Goal: Task Accomplishment & Management: Manage account settings

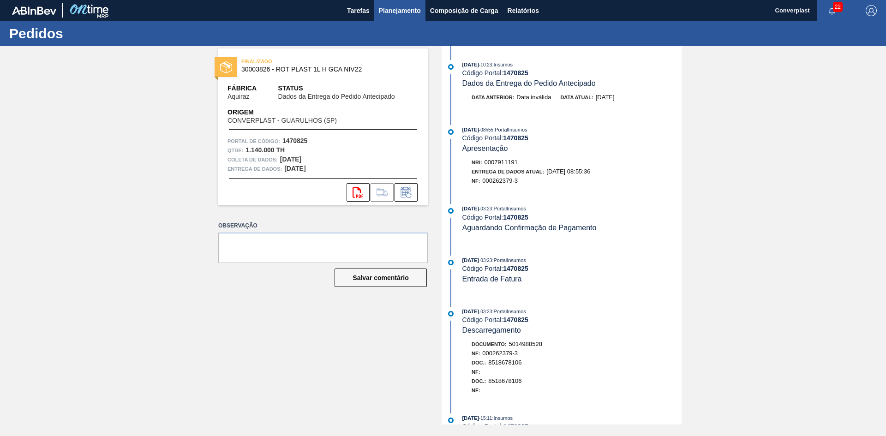
click at [397, 4] on button "Planejamento" at bounding box center [399, 10] width 51 height 21
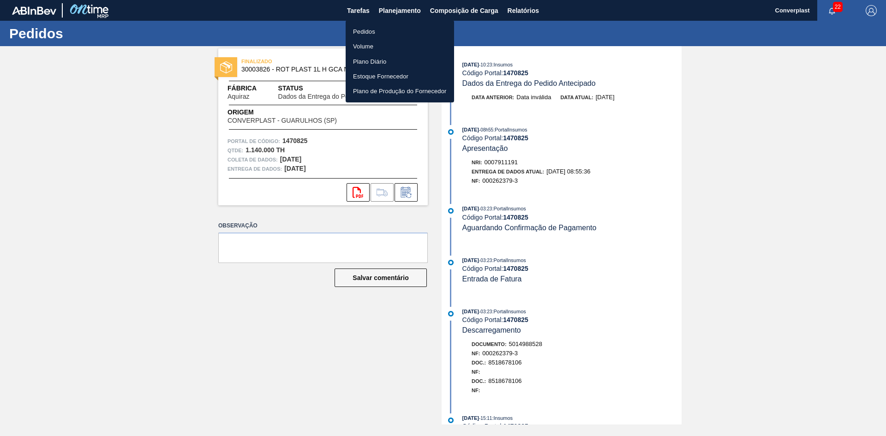
click at [369, 30] on font "Pedidos" at bounding box center [364, 31] width 22 height 7
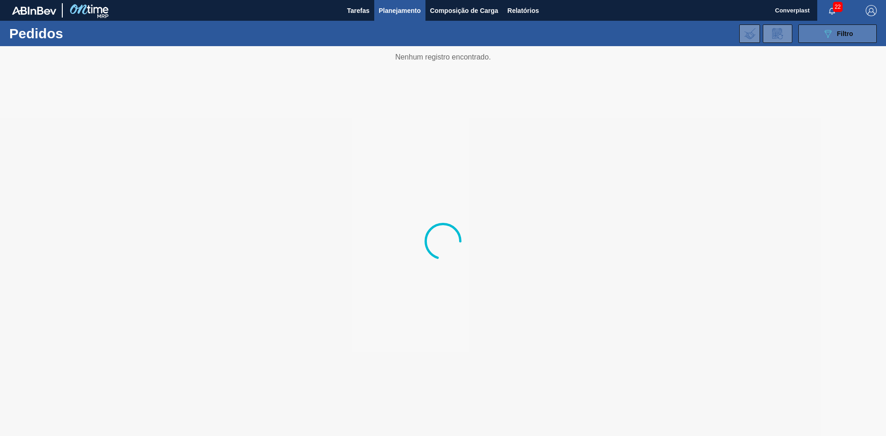
click at [817, 34] on button "089F7B8B-B2A5-4AFE-B5C0-19BA573D28AC Filtro" at bounding box center [838, 33] width 78 height 18
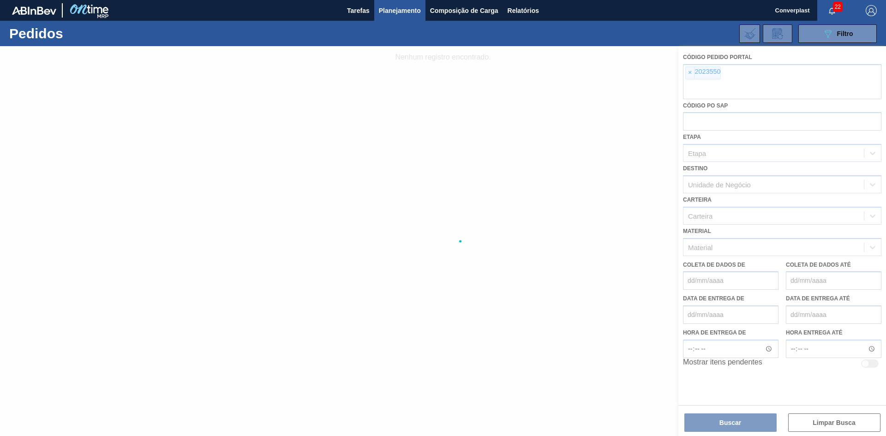
click at [689, 72] on div at bounding box center [443, 241] width 886 height 390
click at [689, 74] on div at bounding box center [443, 241] width 886 height 390
click at [691, 73] on div at bounding box center [443, 241] width 886 height 390
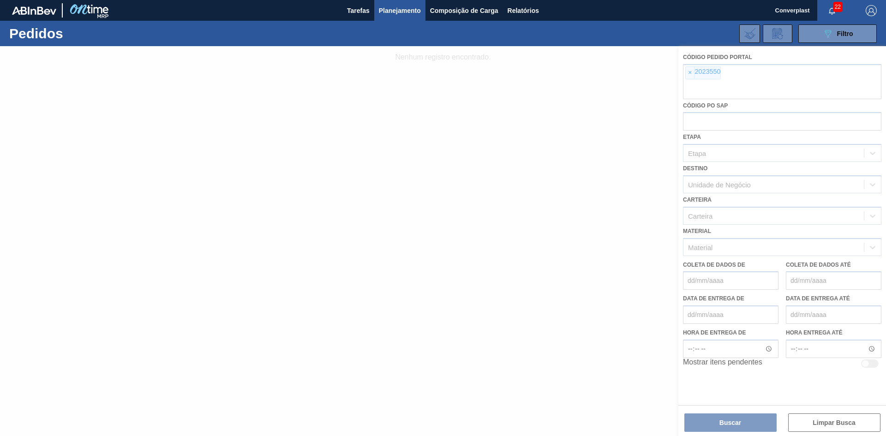
click at [691, 73] on div at bounding box center [443, 241] width 886 height 390
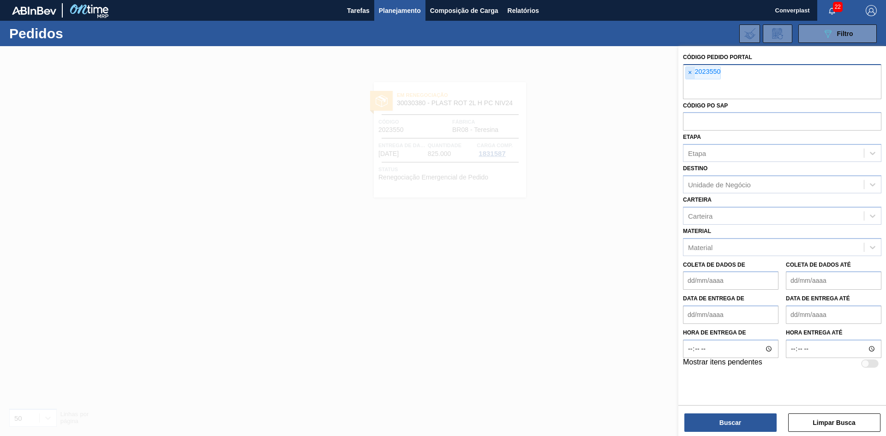
click at [688, 77] on span "×" at bounding box center [690, 73] width 9 height 12
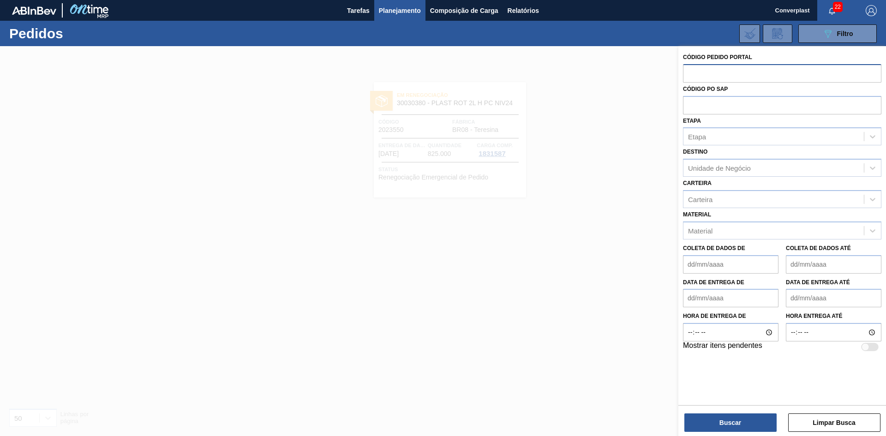
paste input "2012834"
type input "2012834"
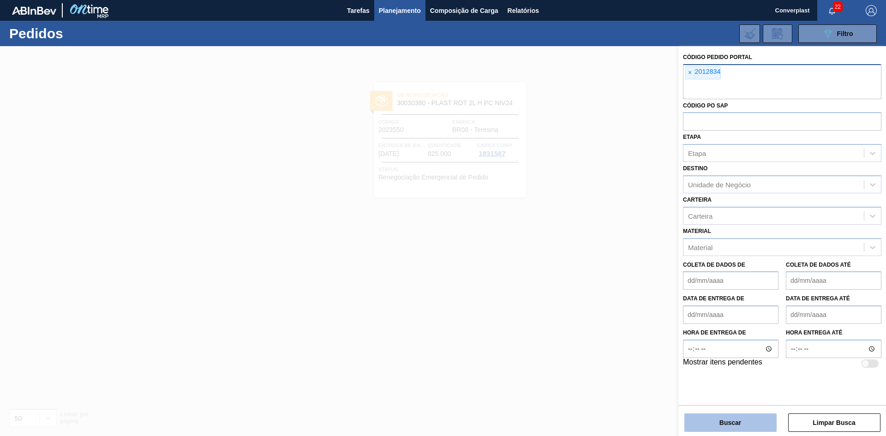
click at [714, 416] on button "Buscar" at bounding box center [730, 423] width 92 height 18
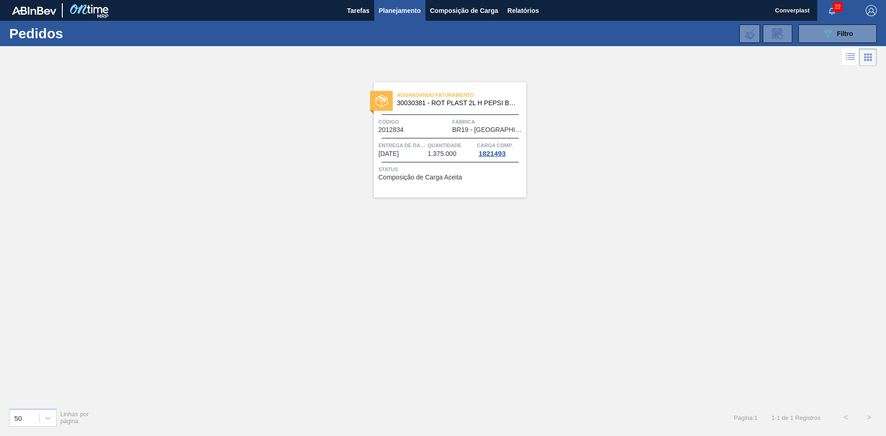
click at [283, 170] on div "Aguardando Faturamento 30030381 - ROT PLAST 2L H PEPSI BLACK NIV24 Código 20128…" at bounding box center [443, 234] width 886 height 332
click at [413, 124] on span "Código" at bounding box center [414, 121] width 72 height 9
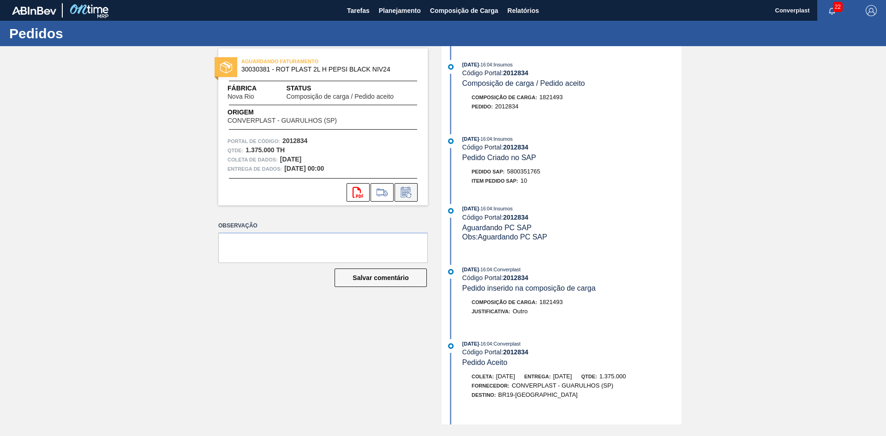
click at [411, 187] on icon at bounding box center [406, 192] width 15 height 11
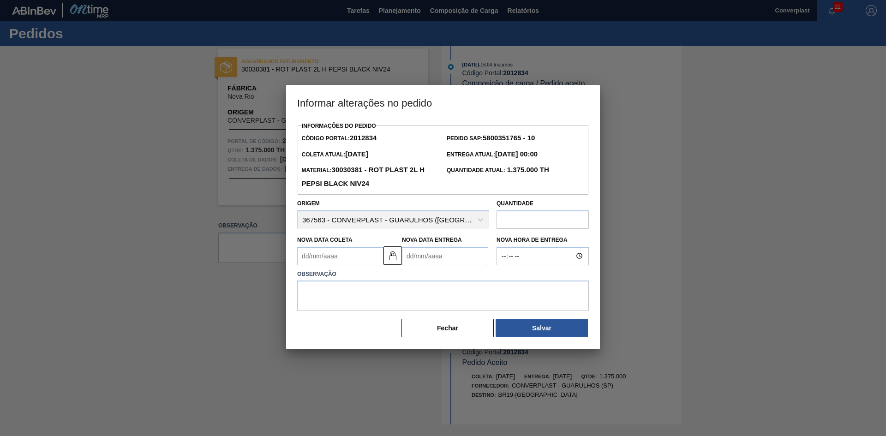
click at [430, 252] on Entrega2012834 "Nova Data Entrega" at bounding box center [445, 256] width 86 height 18
type Coleta2012834 "[DATE]"
type Entrega2012834 "1"
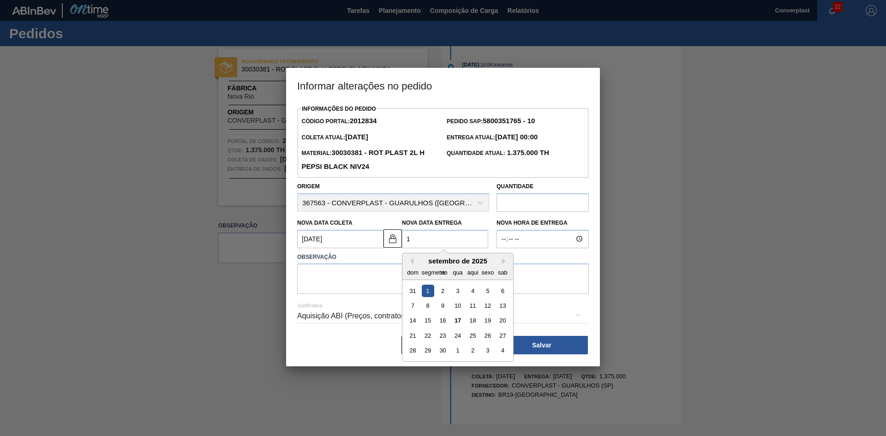
type Coleta2012834 "[DATE]"
click at [486, 321] on font "19" at bounding box center [488, 320] width 6 height 7
type Entrega2012834 "[DATE]"
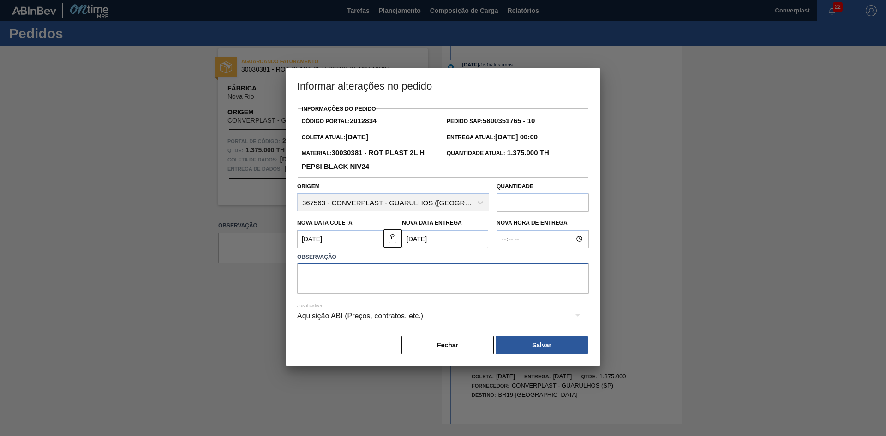
click at [374, 288] on textarea at bounding box center [443, 279] width 292 height 30
type textarea "ajuste data"
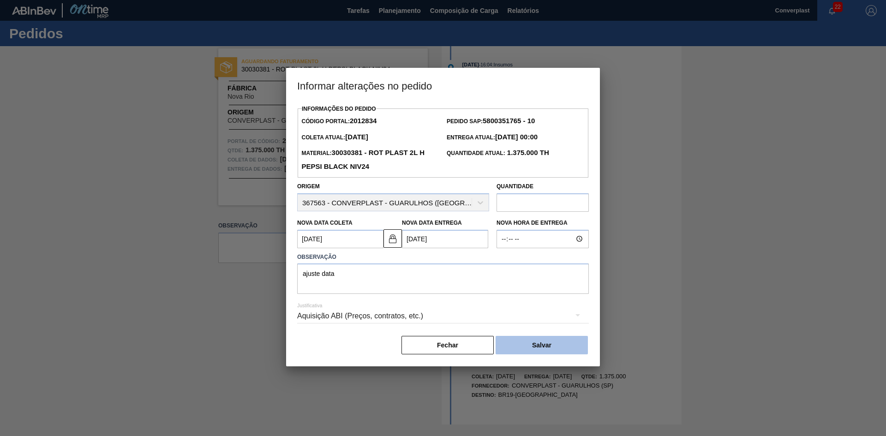
click at [546, 348] on font "Salvar" at bounding box center [541, 345] width 19 height 7
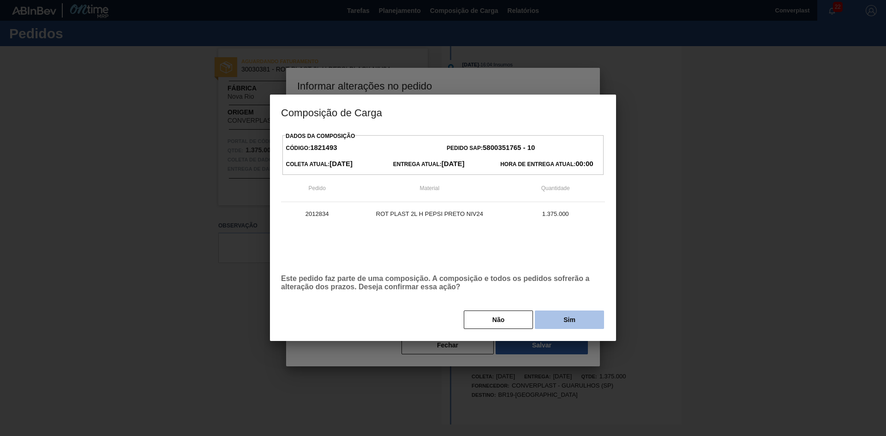
click at [578, 321] on button "Sim" at bounding box center [569, 320] width 69 height 18
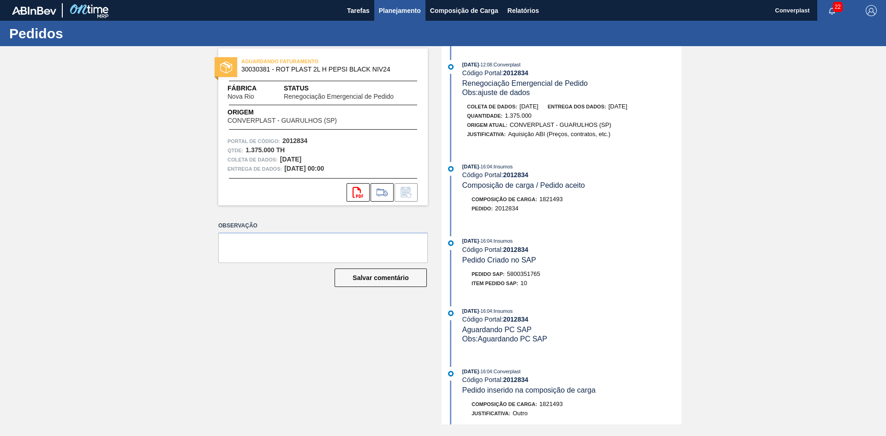
click at [405, 12] on font "Planejamento" at bounding box center [400, 10] width 42 height 7
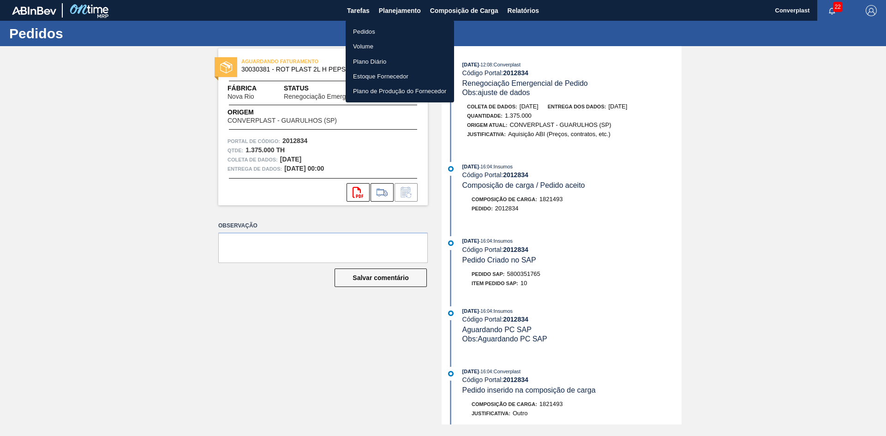
click at [370, 28] on font "Pedidos" at bounding box center [364, 31] width 22 height 7
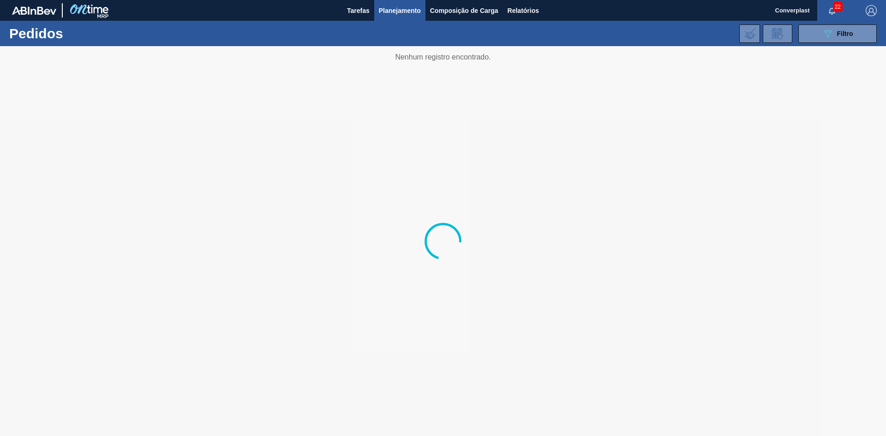
click at [797, 29] on div "089F7B8B-B2A5-4AFE-B5C0-19BA573D28AC Filtro Código Pedido Portal × 2012834 Códi…" at bounding box center [514, 34] width 734 height 28
click at [810, 28] on button "089F7B8B-B2A5-4AFE-B5C0-19BA573D28AC Filtro" at bounding box center [838, 33] width 78 height 18
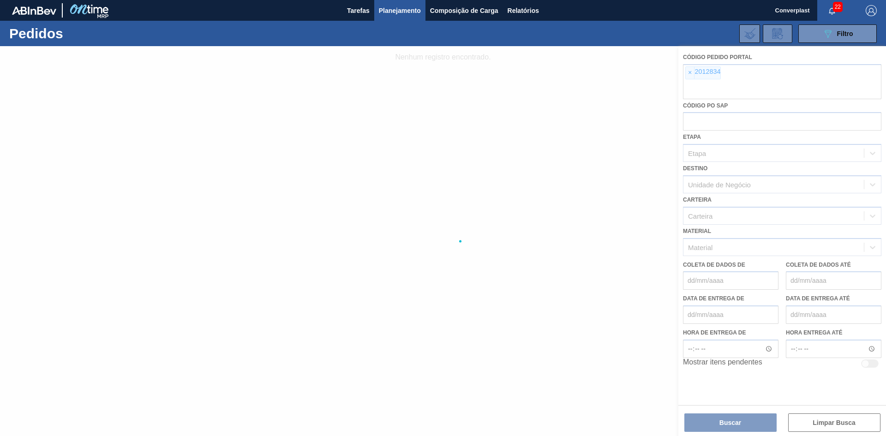
click at [685, 71] on div at bounding box center [443, 241] width 886 height 390
click at [688, 71] on div at bounding box center [443, 241] width 886 height 390
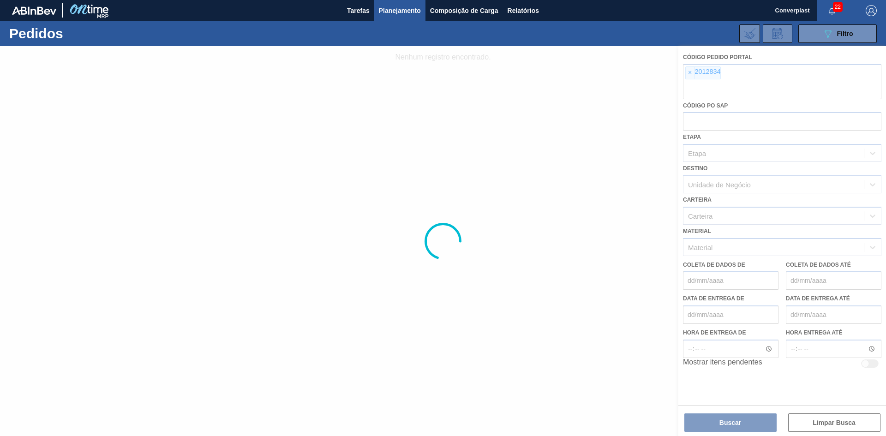
click at [688, 71] on div at bounding box center [443, 241] width 886 height 390
click at [690, 78] on span "×" at bounding box center [690, 73] width 9 height 12
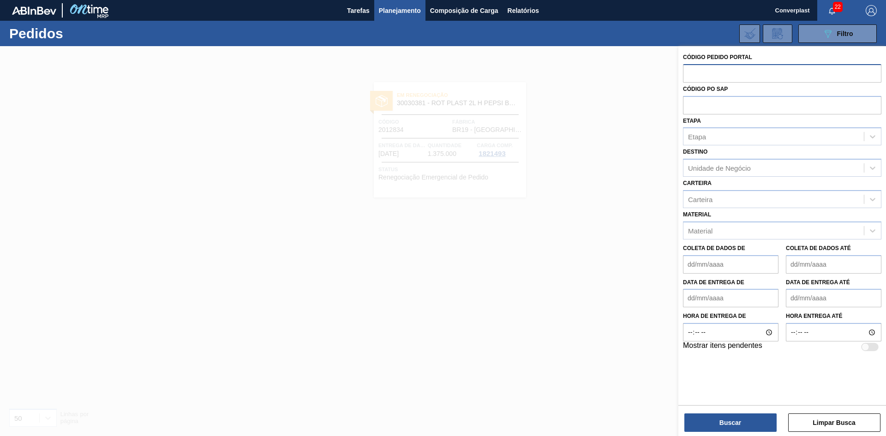
paste input "2023542"
type input "2023542"
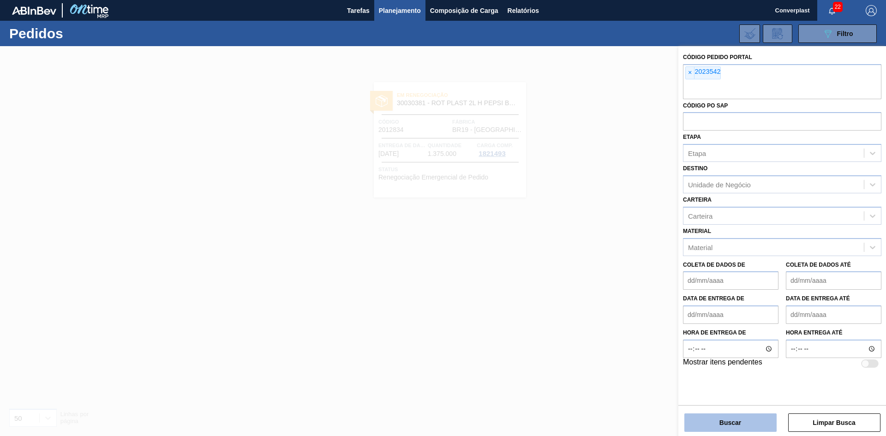
click at [709, 425] on button "Buscar" at bounding box center [730, 423] width 92 height 18
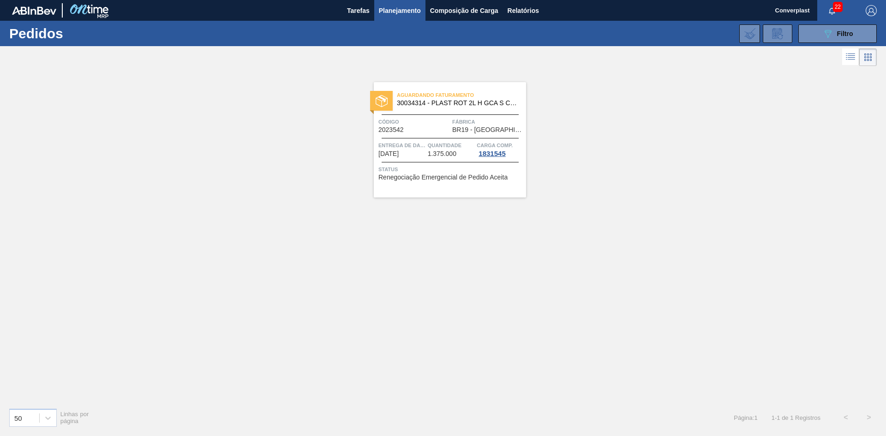
click at [414, 136] on div "Aguardando Faturamento 30034314 - PLAST ROT 2L H GCA S CL NIV25 Código 2023542 …" at bounding box center [450, 139] width 152 height 115
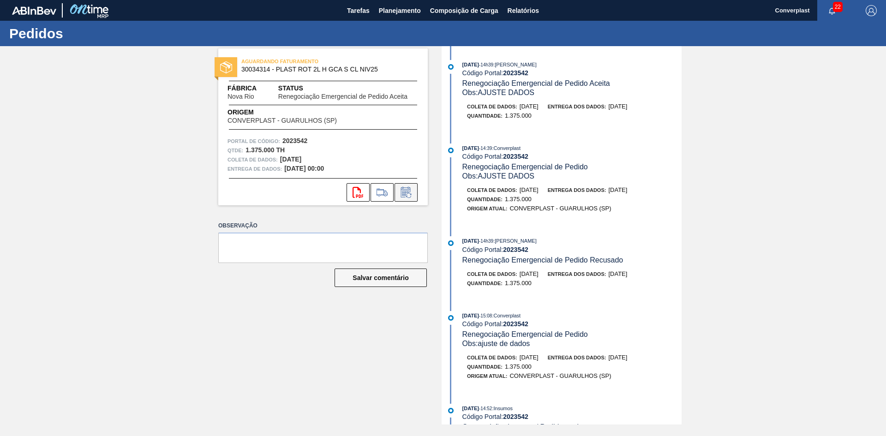
click at [417, 194] on button at bounding box center [406, 192] width 23 height 18
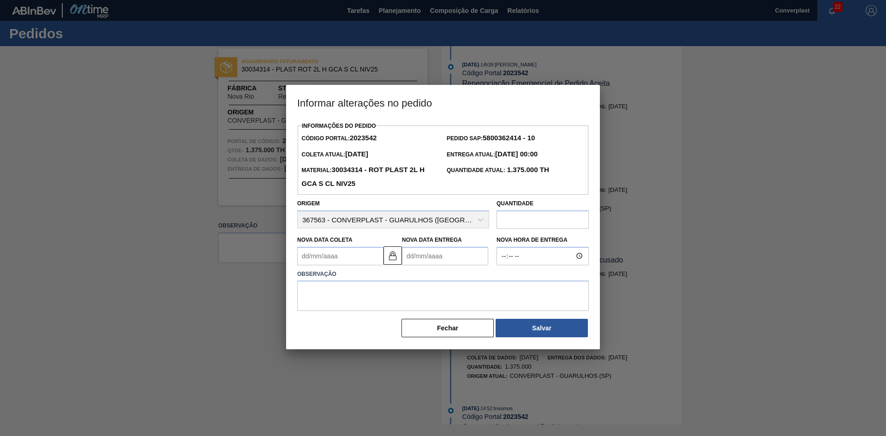
click at [451, 252] on Entrega2023542 "Nova Data Entrega" at bounding box center [445, 256] width 86 height 18
type Coleta2023542 "[DATE]"
type Entrega2023542 "1"
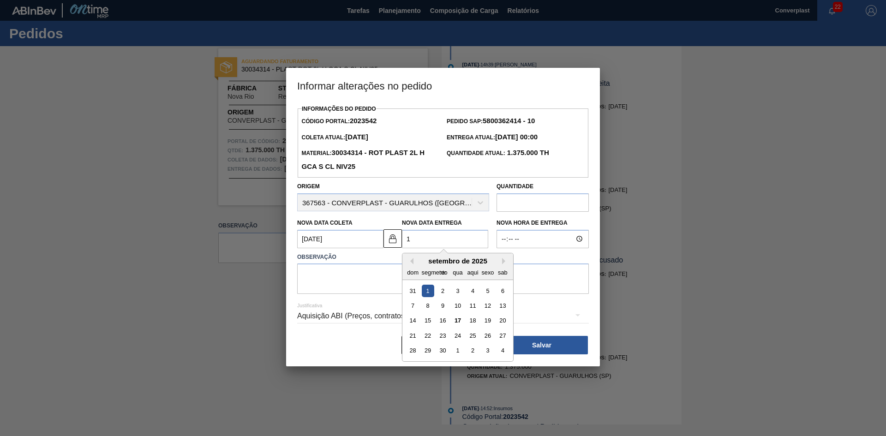
type Coleta2023542 "[DATE]"
click at [487, 323] on font "19" at bounding box center [488, 320] width 6 height 7
type Entrega2023542 "[DATE]"
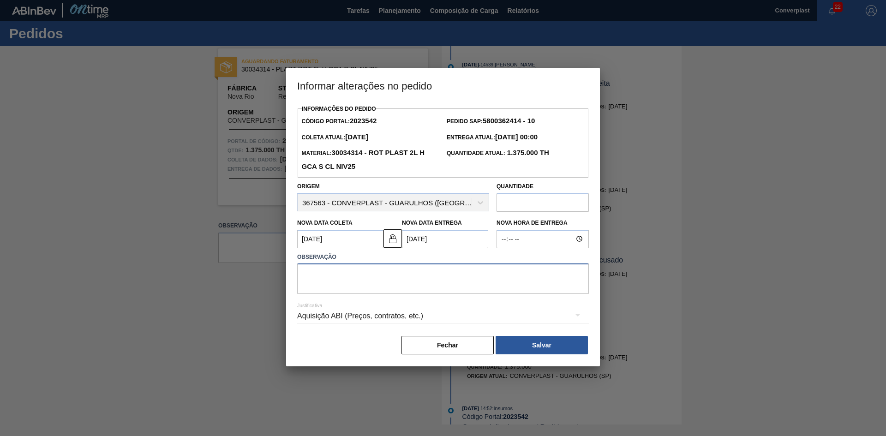
click at [335, 294] on textarea at bounding box center [443, 279] width 292 height 30
type textarea "ajuste data"
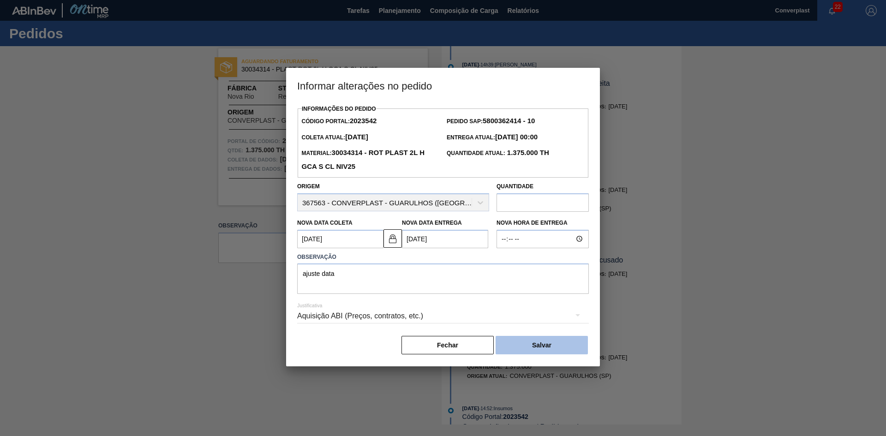
click at [522, 344] on button "Salvar" at bounding box center [542, 345] width 92 height 18
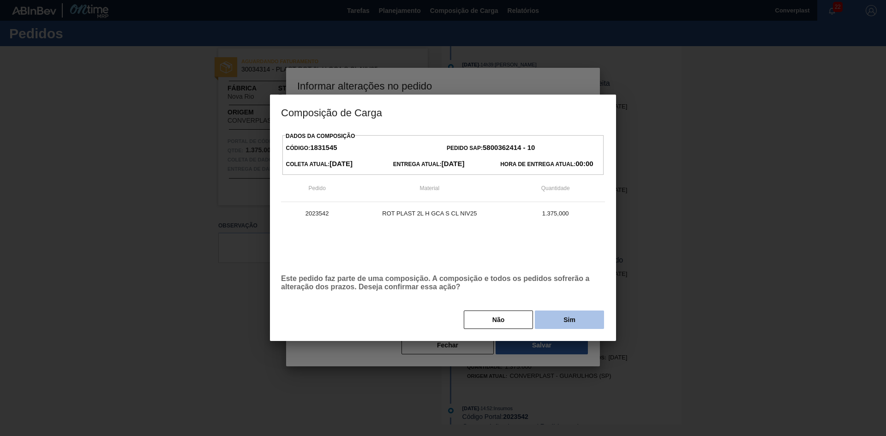
click at [551, 325] on button "Sim" at bounding box center [569, 320] width 69 height 18
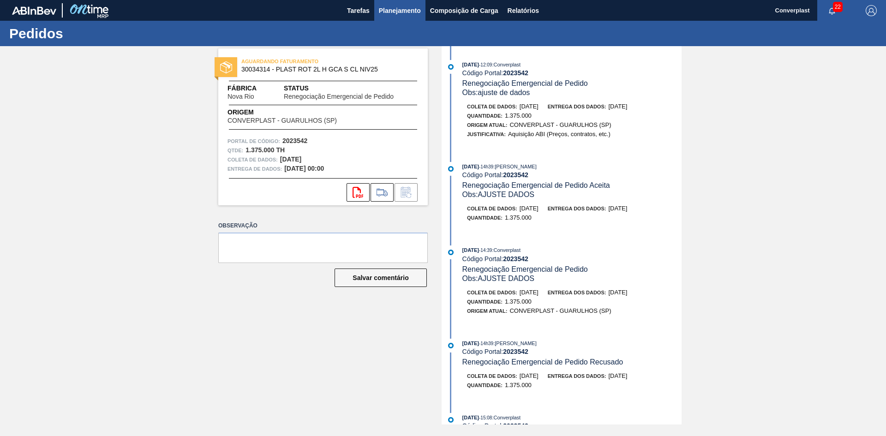
click at [409, 2] on button "Planejamento" at bounding box center [399, 10] width 51 height 21
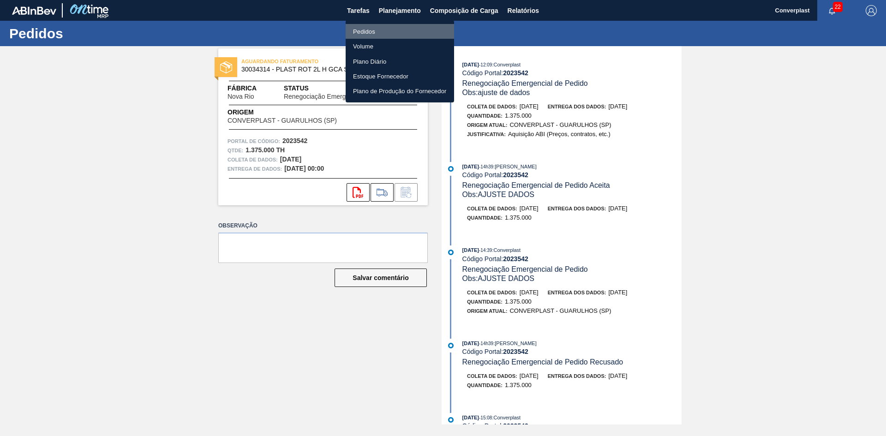
click at [384, 26] on li "Pedidos" at bounding box center [400, 31] width 108 height 15
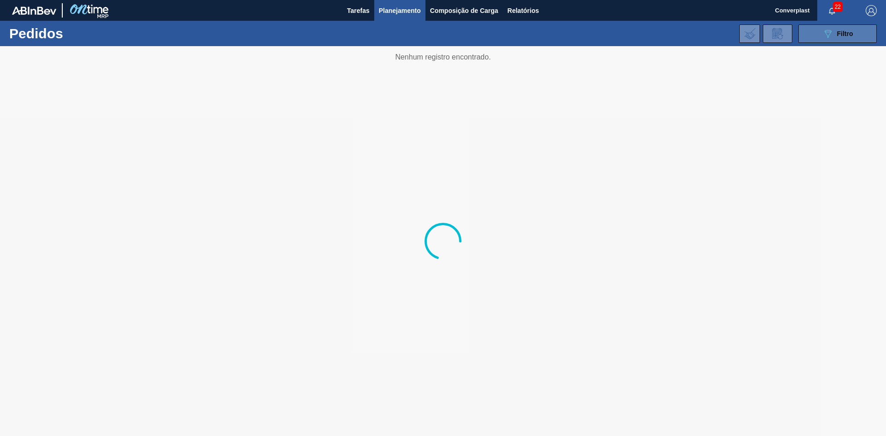
click at [817, 33] on button "089F7B8B-B2A5-4AFE-B5C0-19BA573D28AC Filtro" at bounding box center [838, 33] width 78 height 18
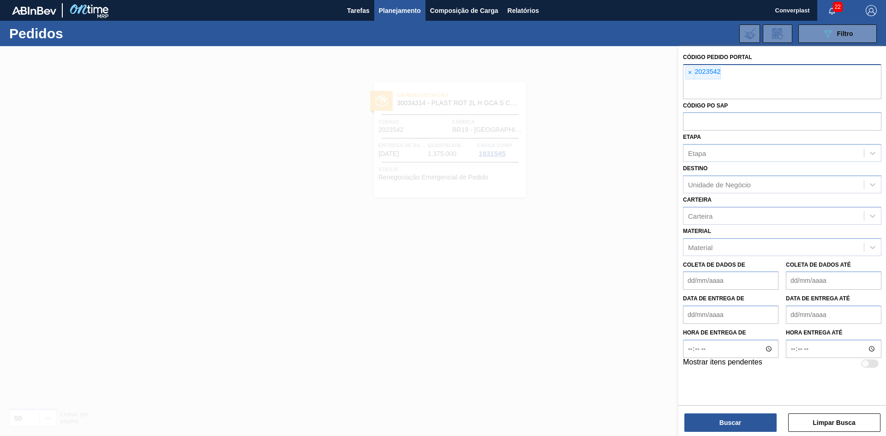
click at [697, 76] on div "× 2023542" at bounding box center [703, 72] width 36 height 13
click at [694, 73] on span "×" at bounding box center [690, 73] width 9 height 12
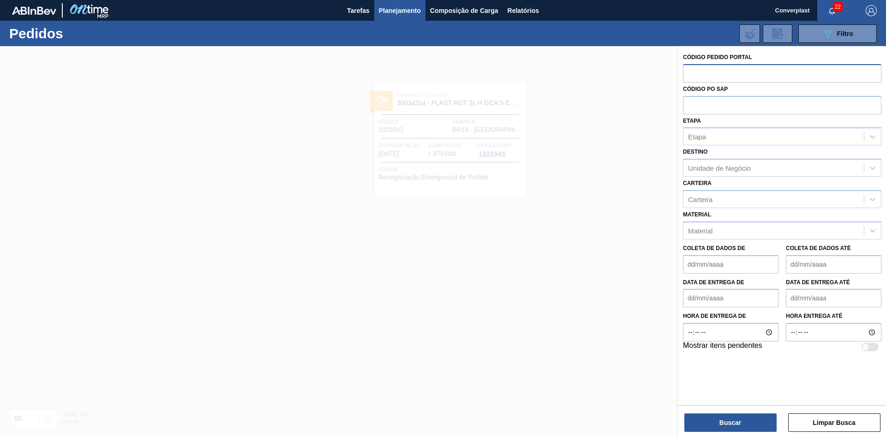
paste input "2025892"
type input "2025892"
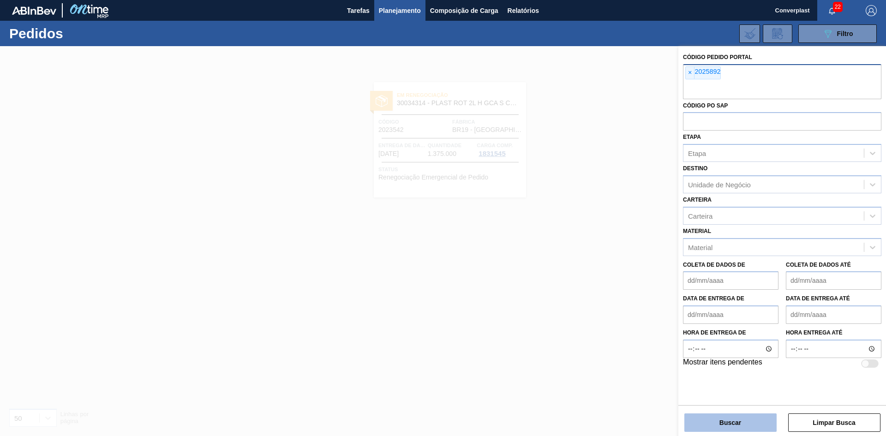
click at [698, 420] on button "Buscar" at bounding box center [730, 423] width 92 height 18
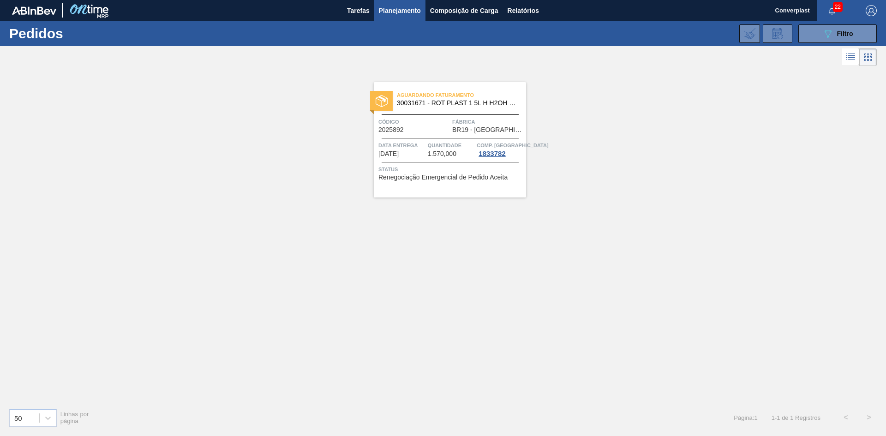
click at [414, 140] on div "Aguardando Faturamento 30031671 - ROT PLAST 1 5L H H2OH LIMONETO IN211 Código 2…" at bounding box center [450, 139] width 152 height 115
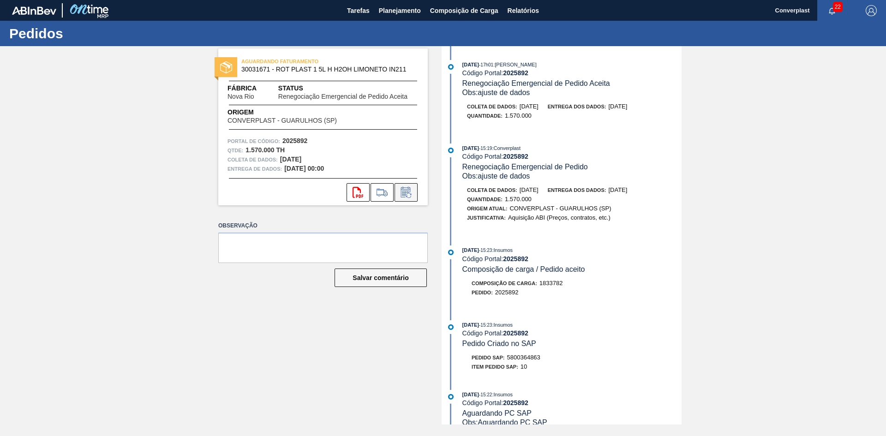
click at [412, 191] on icon at bounding box center [406, 192] width 15 height 11
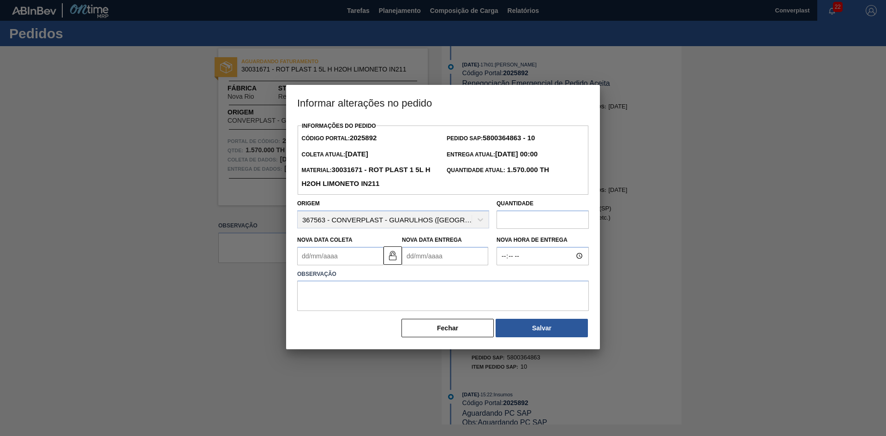
click at [417, 261] on Entrega2025892 "Nova Data Entrega" at bounding box center [445, 256] width 86 height 18
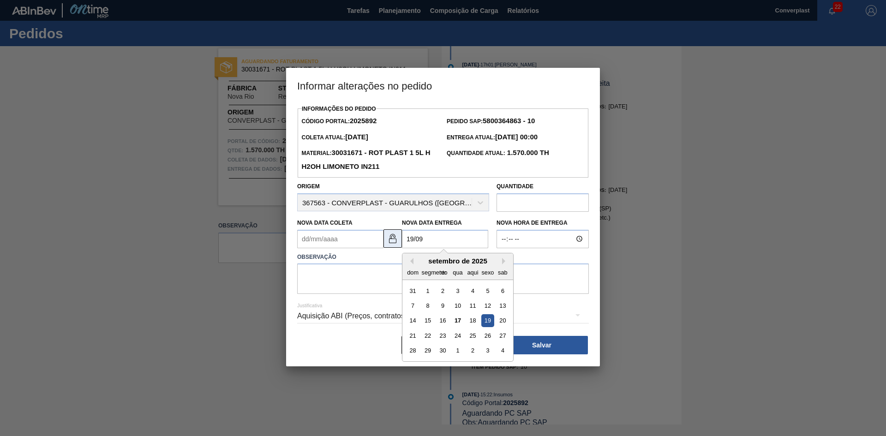
type Entrega2025892 "[DATE]"
click at [397, 240] on img at bounding box center [392, 238] width 11 height 11
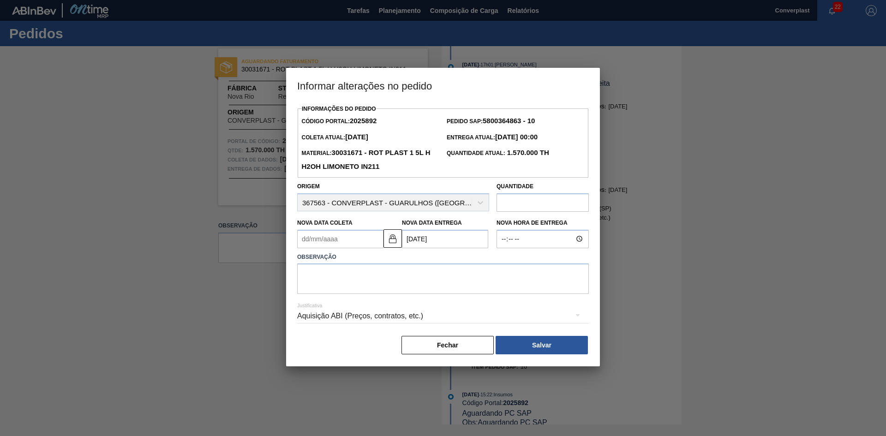
click at [440, 237] on Entrega2025892 "[DATE]" at bounding box center [445, 239] width 86 height 18
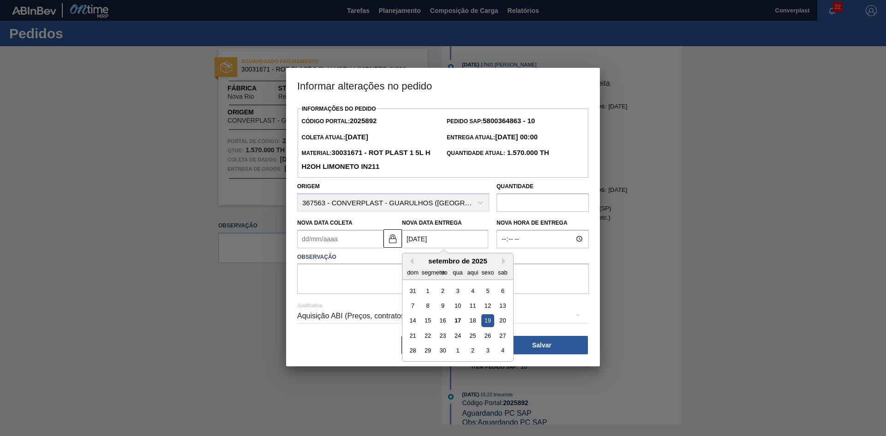
click at [356, 246] on Coleta2025892 "Nova Data Coleta" at bounding box center [340, 239] width 86 height 18
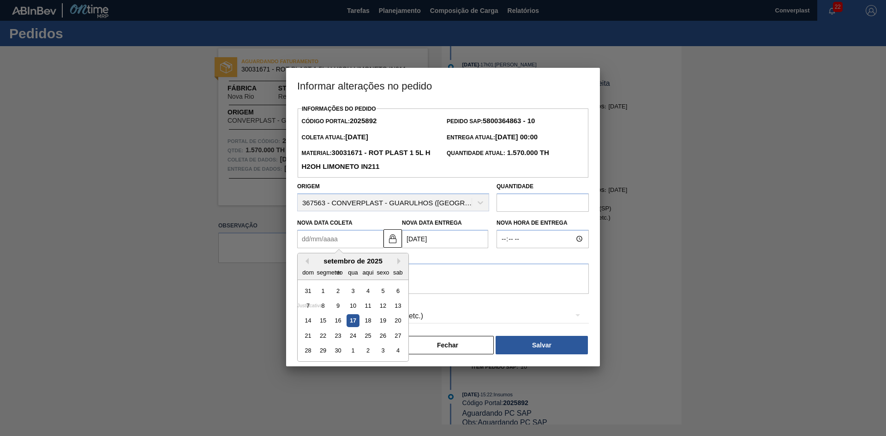
drag, startPoint x: 351, startPoint y: 324, endPoint x: 353, endPoint y: 319, distance: 5.3
click at [351, 324] on font "17" at bounding box center [353, 320] width 6 height 7
type Coleta2025892 "[DATE]"
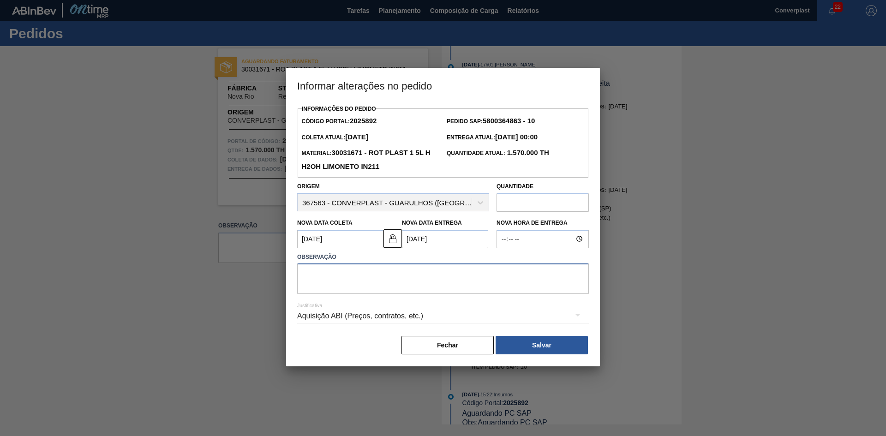
click at [354, 281] on textarea at bounding box center [443, 279] width 292 height 30
type textarea "ajuste data"
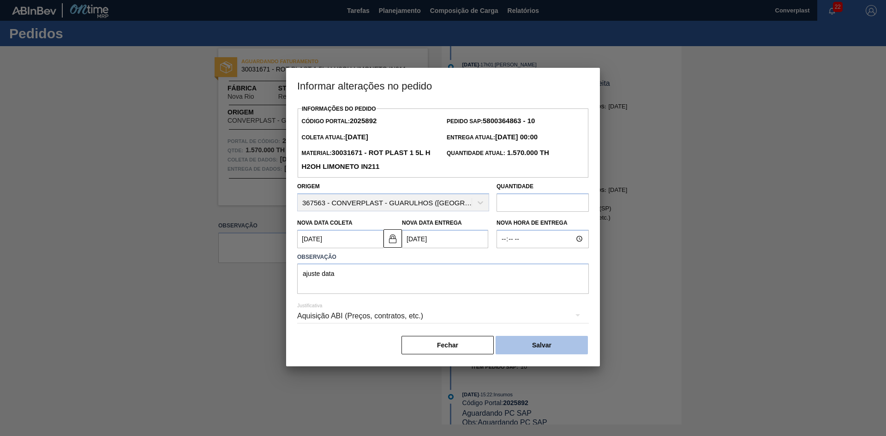
click at [521, 343] on button "Salvar" at bounding box center [542, 345] width 92 height 18
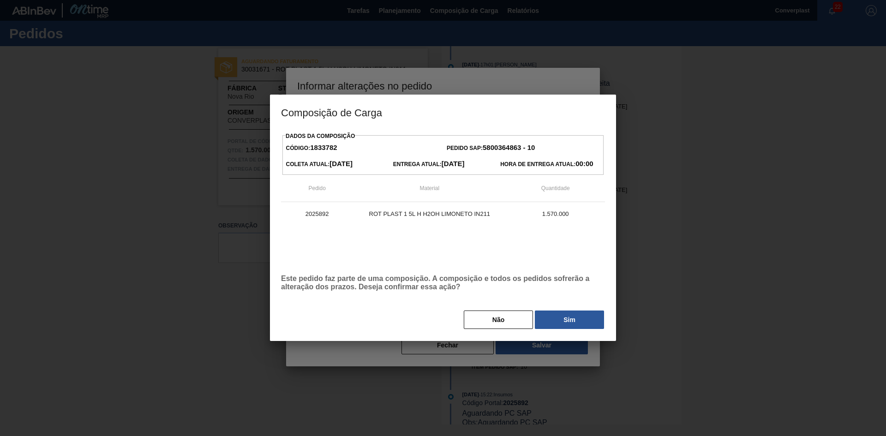
drag, startPoint x: 541, startPoint y: 321, endPoint x: 529, endPoint y: 308, distance: 17.3
click at [541, 321] on button "Sim" at bounding box center [569, 320] width 69 height 18
